Goal: Book appointment/travel/reservation

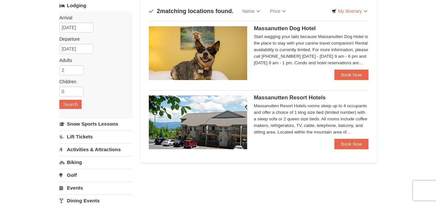
scroll to position [33, 0]
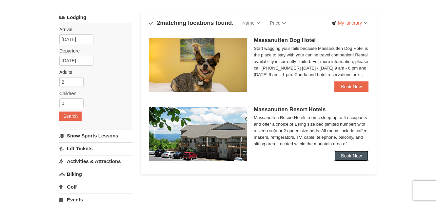
click at [356, 155] on link "Book Now" at bounding box center [351, 155] width 34 height 10
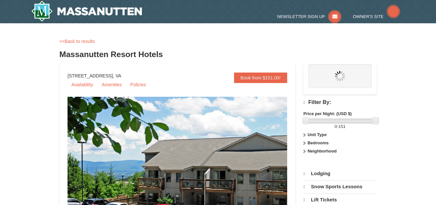
select select "10"
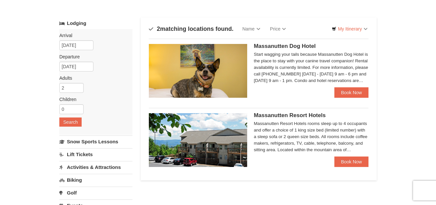
scroll to position [33, 0]
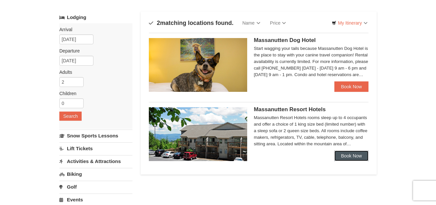
click at [344, 155] on link "Book Now" at bounding box center [351, 155] width 34 height 10
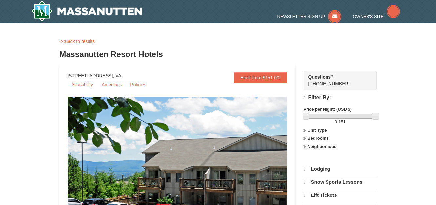
select select "10"
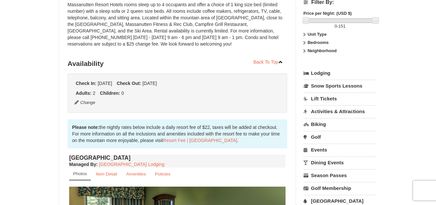
scroll to position [98, 0]
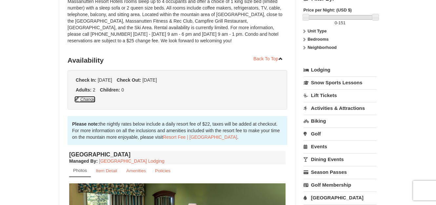
click at [91, 102] on button "Change" at bounding box center [85, 99] width 22 height 7
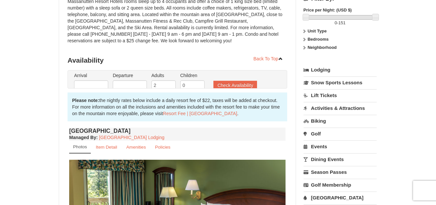
type input "10/12/2025"
type input "10/13/2025"
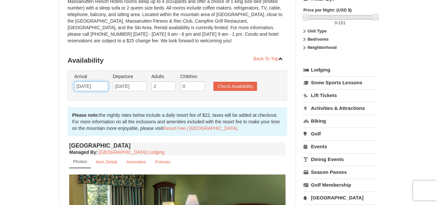
click at [97, 87] on input "10/12/2025" at bounding box center [91, 86] width 34 height 10
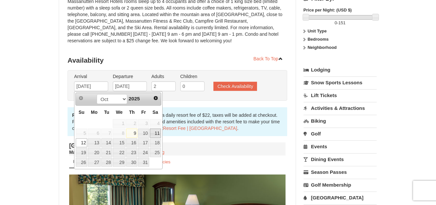
click at [156, 133] on link "11" at bounding box center [155, 132] width 11 height 9
type input "[DATE]"
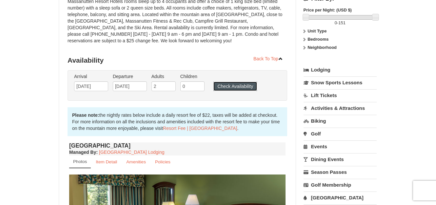
click at [240, 88] on button "Check Availability" at bounding box center [235, 86] width 44 height 9
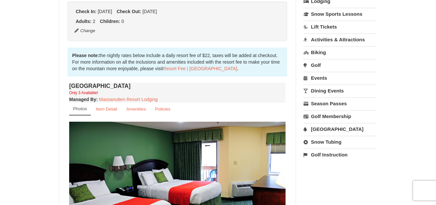
scroll to position [145, 0]
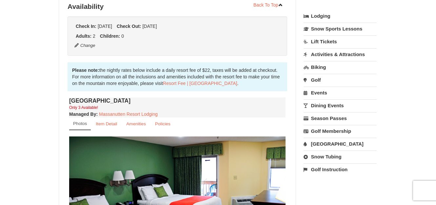
click at [326, 145] on link "[GEOGRAPHIC_DATA]" at bounding box center [339, 144] width 73 height 12
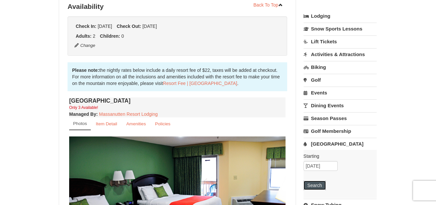
click at [317, 183] on button "Search" at bounding box center [314, 184] width 22 height 9
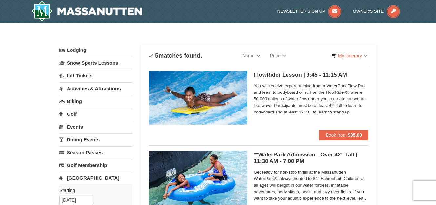
click at [86, 64] on link "Snow Sports Lessons" at bounding box center [95, 63] width 73 height 12
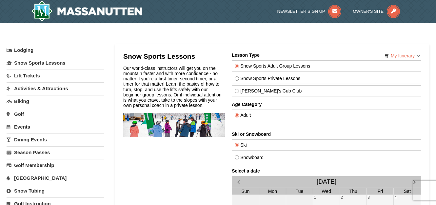
click at [234, 159] on input "Snowboard" at bounding box center [236, 157] width 4 height 4
radio input "true"
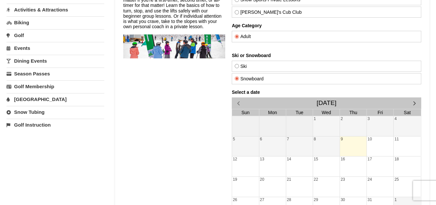
scroll to position [131, 0]
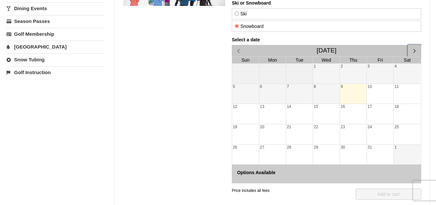
click at [416, 48] on span "button" at bounding box center [413, 50] width 7 height 7
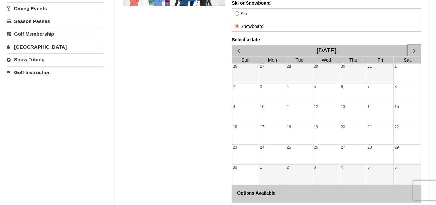
click at [416, 48] on span "button" at bounding box center [413, 50] width 7 height 7
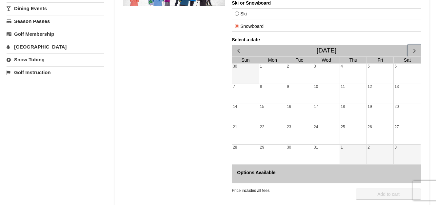
click at [416, 48] on span "button" at bounding box center [413, 50] width 7 height 7
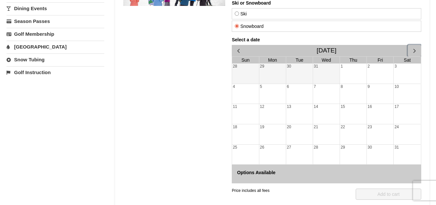
click at [416, 48] on span "button" at bounding box center [413, 50] width 7 height 7
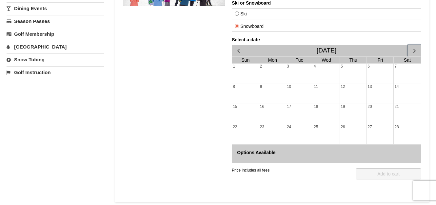
click at [416, 48] on span "button" at bounding box center [413, 50] width 7 height 7
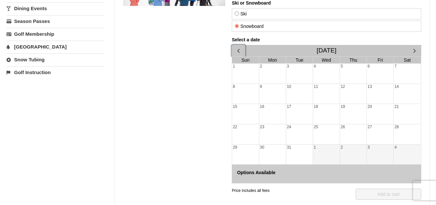
click at [236, 52] on span "button" at bounding box center [237, 50] width 7 height 7
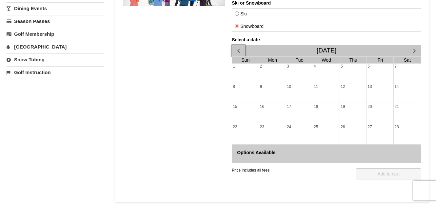
click at [235, 52] on span "button" at bounding box center [237, 50] width 7 height 7
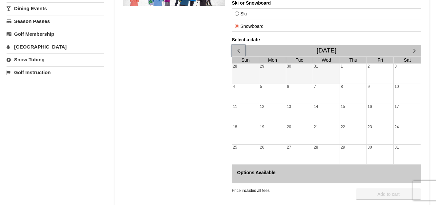
click at [235, 52] on span "button" at bounding box center [237, 50] width 7 height 7
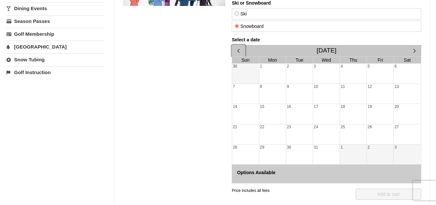
click at [242, 131] on div "21" at bounding box center [245, 134] width 27 height 20
click at [273, 129] on div "22" at bounding box center [272, 134] width 27 height 20
click at [344, 152] on div "1" at bounding box center [352, 154] width 27 height 20
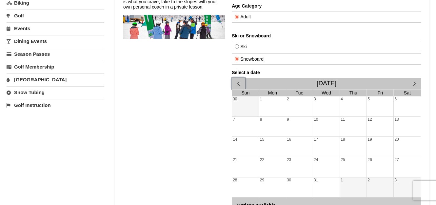
scroll to position [0, 0]
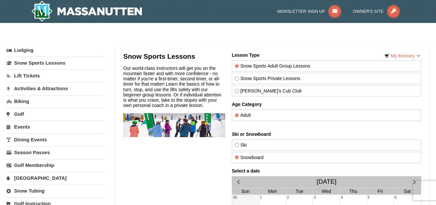
click at [237, 80] on input "Snow Sports Private Lessons" at bounding box center [236, 78] width 4 height 4
radio input "true"
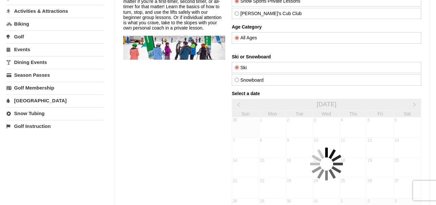
scroll to position [66, 0]
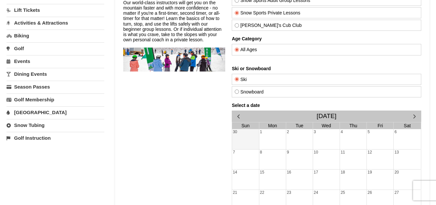
click at [237, 92] on input "Snowboard" at bounding box center [236, 91] width 4 height 4
radio input "true"
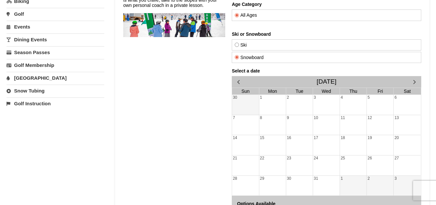
scroll to position [98, 0]
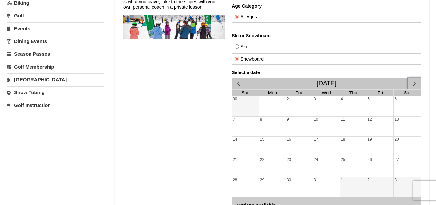
click at [412, 83] on span "button" at bounding box center [413, 83] width 7 height 7
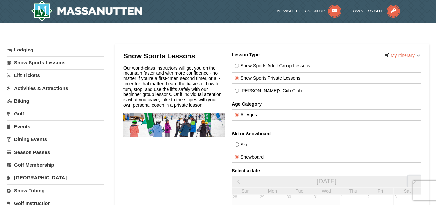
scroll to position [0, 0]
click at [41, 75] on link "Lift Tickets" at bounding box center [56, 75] width 98 height 12
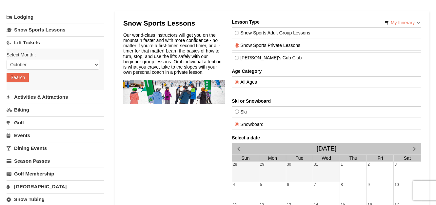
scroll to position [33, 0]
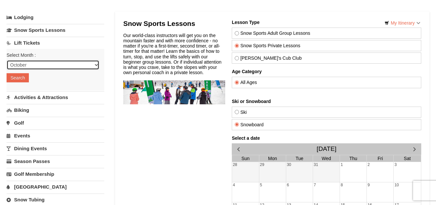
click at [48, 65] on select "October November December January February March April May June July August Sep…" at bounding box center [53, 65] width 93 height 10
select select "12"
click at [7, 60] on select "October November December January February March April May June July August Sep…" at bounding box center [53, 65] width 93 height 10
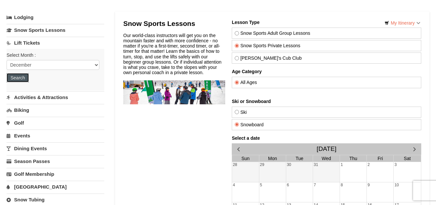
click at [15, 77] on button "Search" at bounding box center [18, 77] width 22 height 9
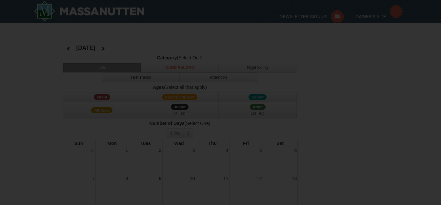
select select "12"
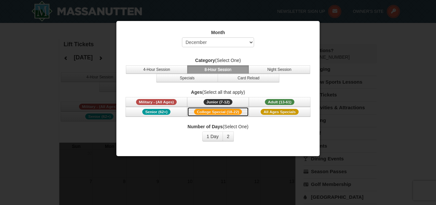
click at [218, 113] on span "College Special (18-22)" at bounding box center [218, 112] width 48 height 6
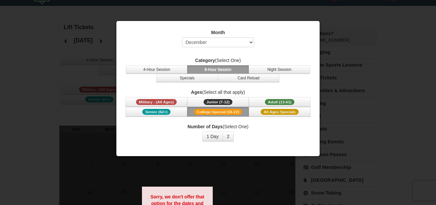
scroll to position [33, 0]
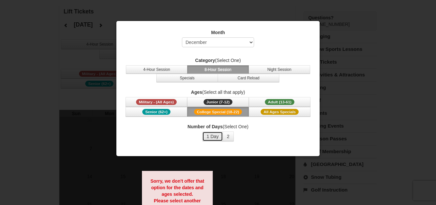
click at [214, 136] on button "1 Day" at bounding box center [212, 136] width 21 height 10
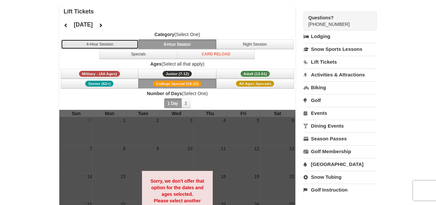
click at [103, 43] on button "4-Hour Session" at bounding box center [100, 44] width 78 height 10
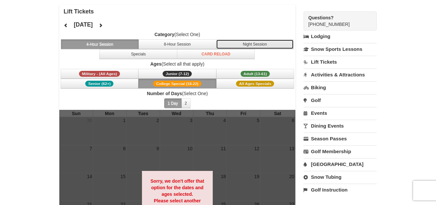
click at [254, 43] on button "Night Session" at bounding box center [255, 44] width 78 height 10
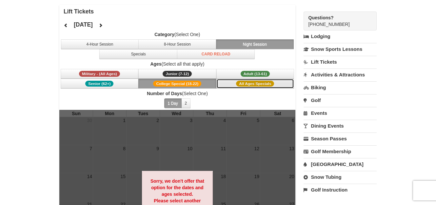
click at [249, 82] on span "All Ages Specials" at bounding box center [255, 84] width 38 height 6
click at [103, 27] on icon at bounding box center [100, 25] width 5 height 5
click at [107, 26] on button at bounding box center [100, 25] width 13 height 10
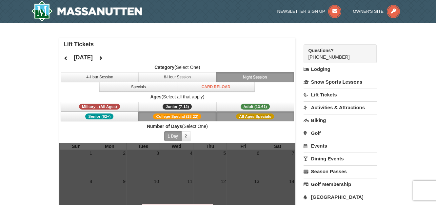
click at [334, 110] on link "Activities & Attractions" at bounding box center [339, 107] width 73 height 12
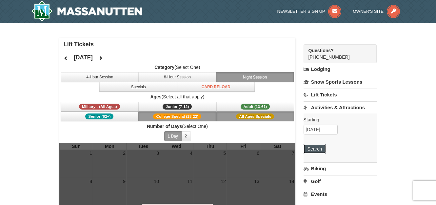
click at [318, 148] on button "Search" at bounding box center [314, 148] width 22 height 9
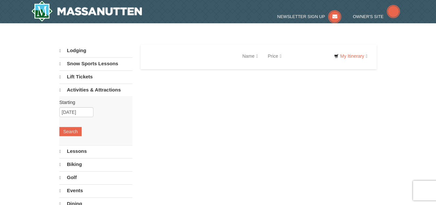
select select "10"
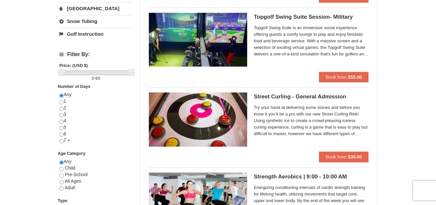
scroll to position [229, 0]
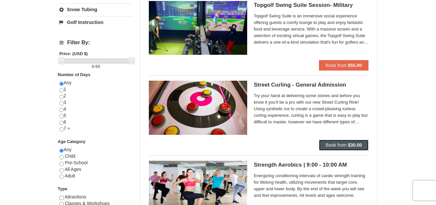
click at [332, 143] on span "Book from" at bounding box center [335, 144] width 21 height 5
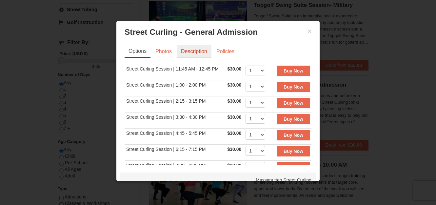
click at [198, 52] on link "Description" at bounding box center [194, 51] width 35 height 12
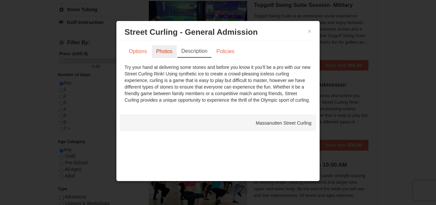
click at [164, 52] on link "Photos" at bounding box center [164, 51] width 25 height 12
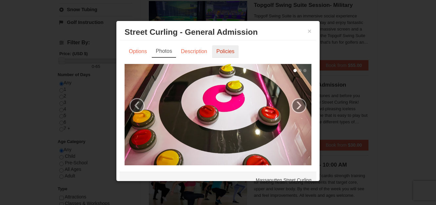
click at [231, 53] on link "Policies" at bounding box center [225, 51] width 27 height 12
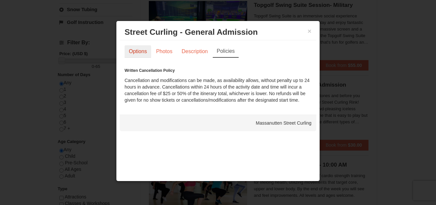
click at [142, 53] on link "Options" at bounding box center [137, 51] width 27 height 12
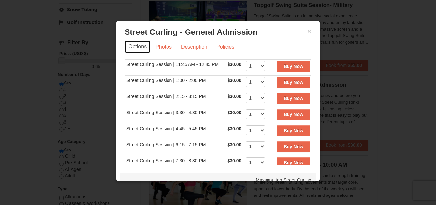
scroll to position [0, 0]
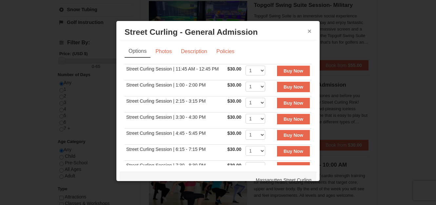
click at [307, 33] on button "×" at bounding box center [309, 31] width 4 height 7
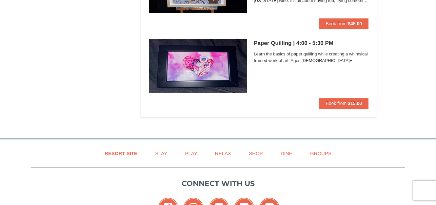
scroll to position [1474, 0]
